Goal: Obtain resource: Obtain resource

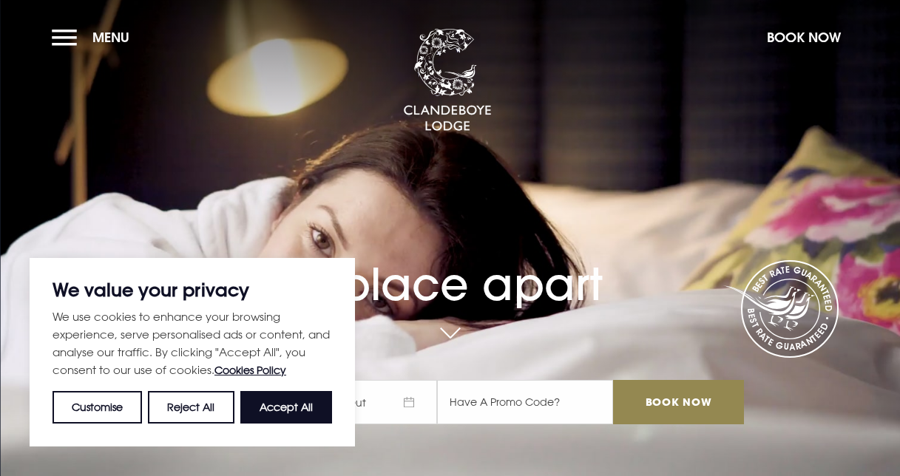
click at [72, 39] on button "Menu" at bounding box center [94, 37] width 85 height 32
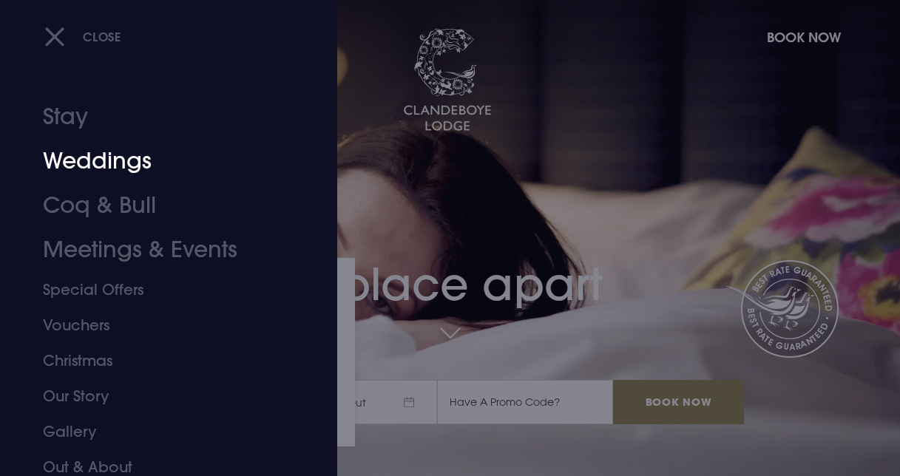
click at [84, 161] on link "Weddings" at bounding box center [158, 161] width 231 height 44
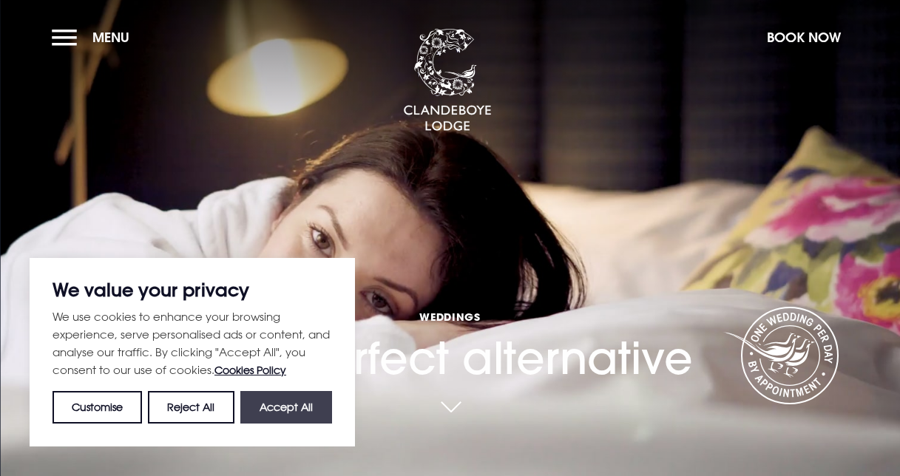
click at [300, 398] on button "Accept All" at bounding box center [286, 407] width 92 height 33
checkbox input "true"
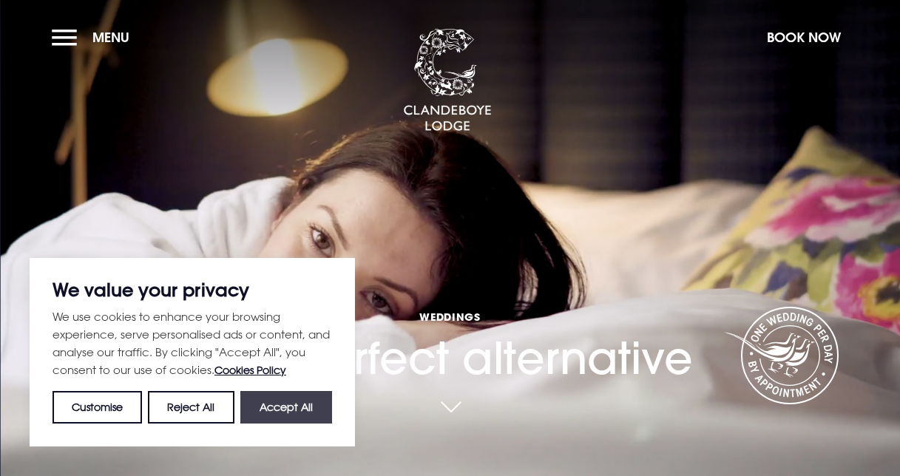
checkbox input "true"
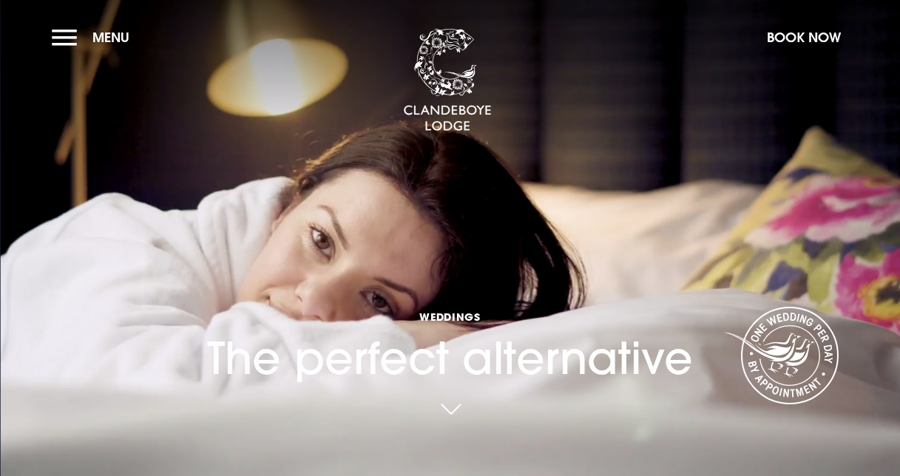
click at [455, 407] on link at bounding box center [450, 410] width 34 height 33
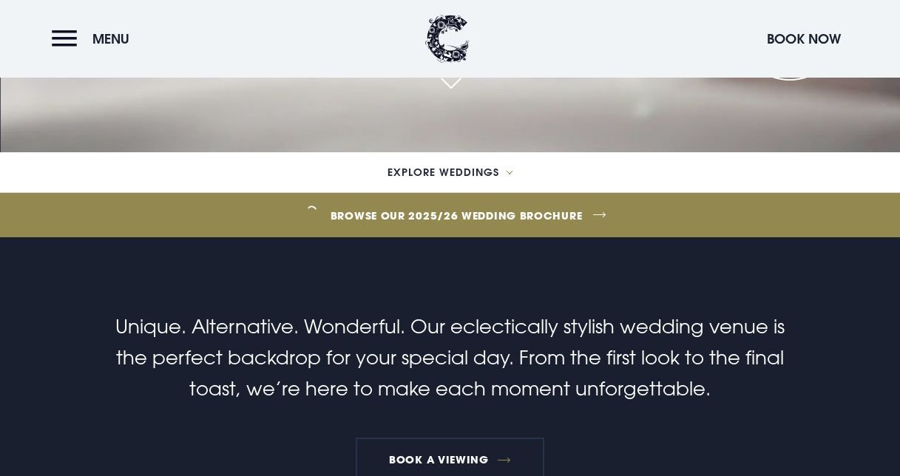
scroll to position [325, 0]
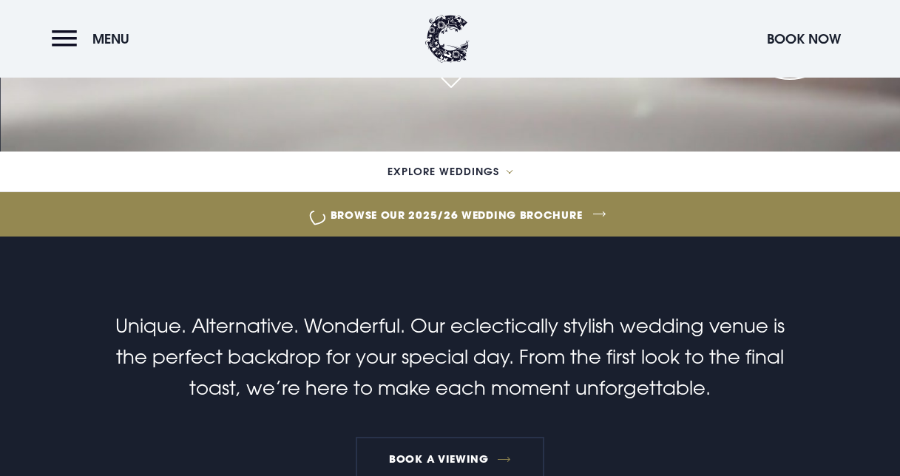
click at [554, 214] on link "Browse our 2025/26 wedding brochure" at bounding box center [456, 214] width 2051 height 55
